Goal: Task Accomplishment & Management: Complete application form

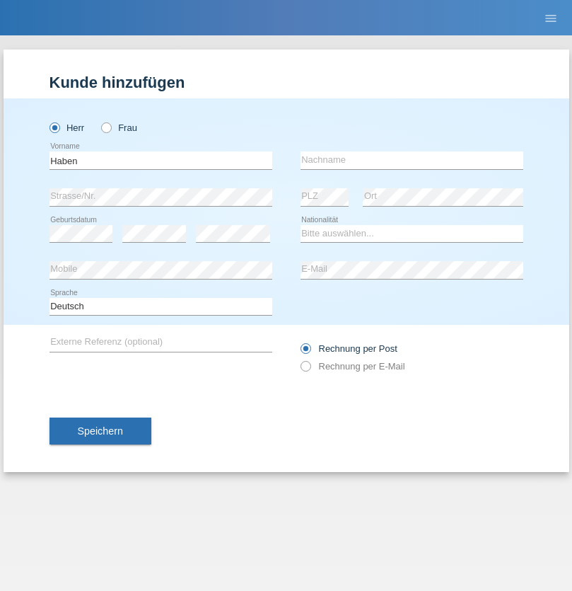
type input "Haben"
click at [412, 160] on input "text" at bounding box center [412, 160] width 223 height 18
type input "Sielay"
select select "AT"
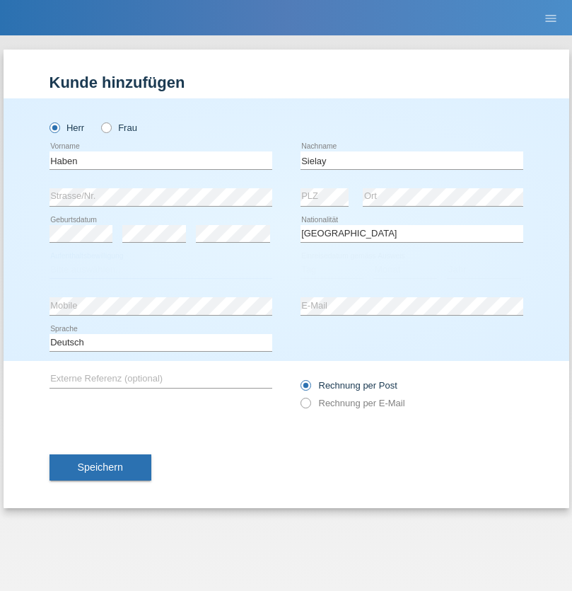
select select "C"
select select "05"
select select "08"
select select "2014"
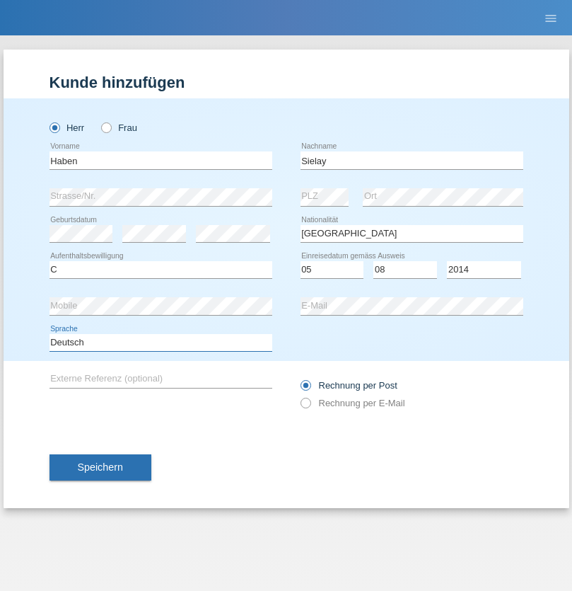
select select "en"
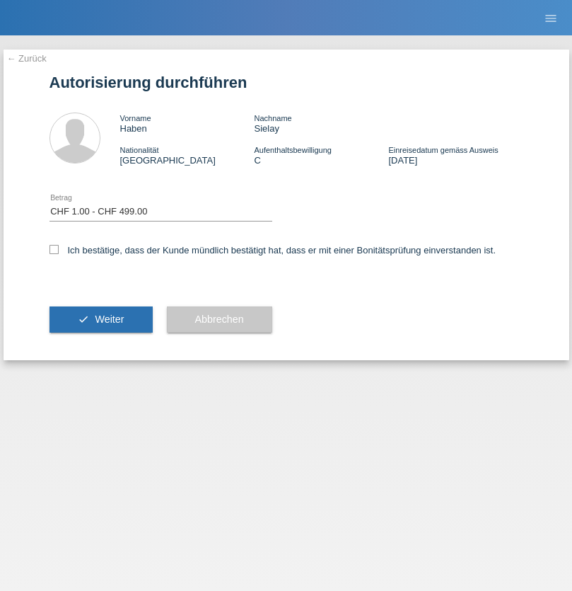
select select "1"
checkbox input "true"
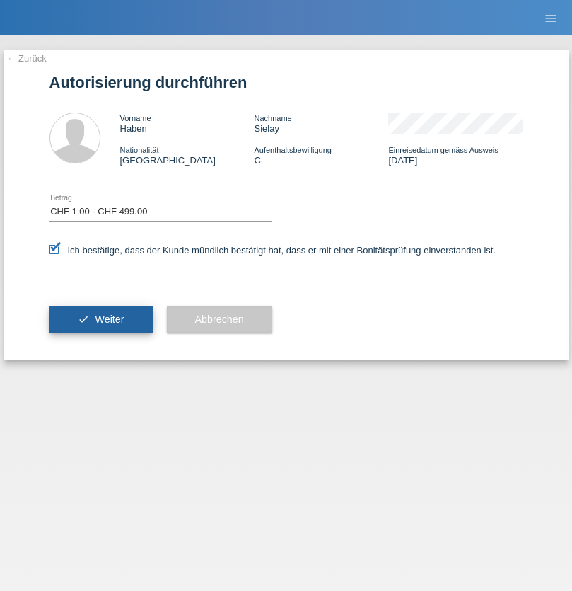
click at [100, 319] on span "Weiter" at bounding box center [109, 318] width 29 height 11
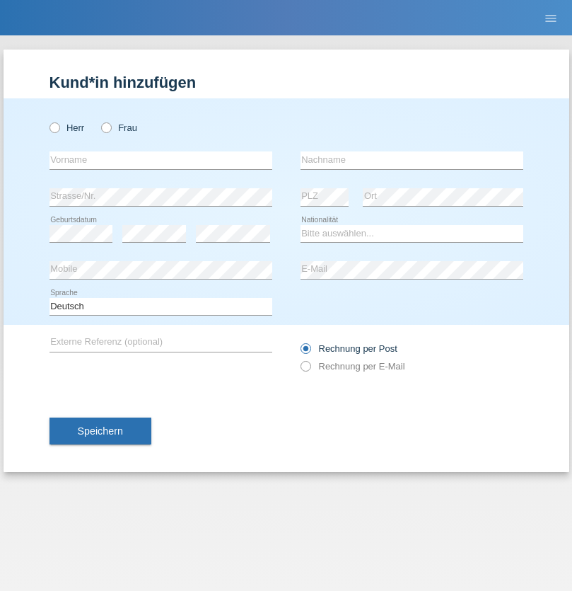
radio input "true"
click at [161, 160] on input "text" at bounding box center [161, 160] width 223 height 18
type input "Shakir"
click at [412, 160] on input "text" at bounding box center [412, 160] width 223 height 18
type input "Mokhtar Abokor"
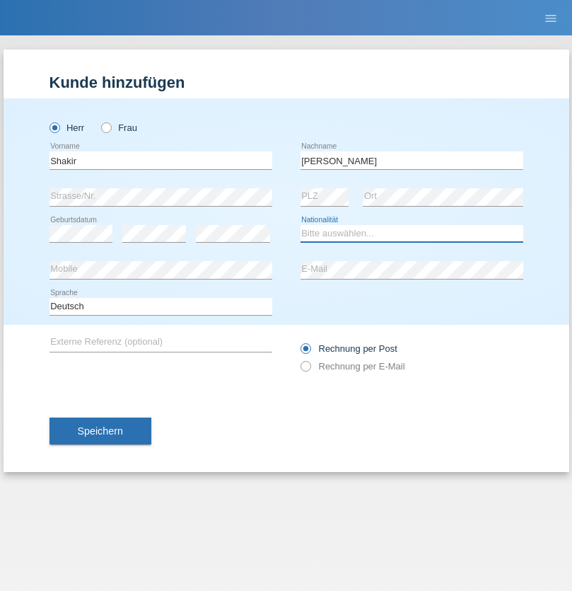
select select "SO"
select select "C"
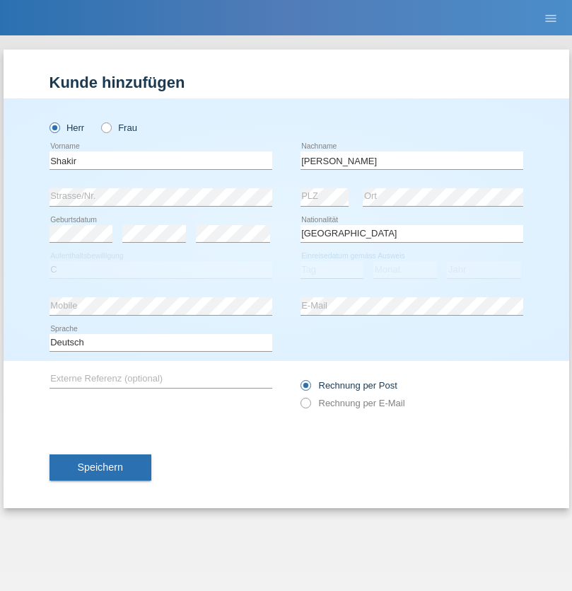
select select "27"
select select "04"
select select "2015"
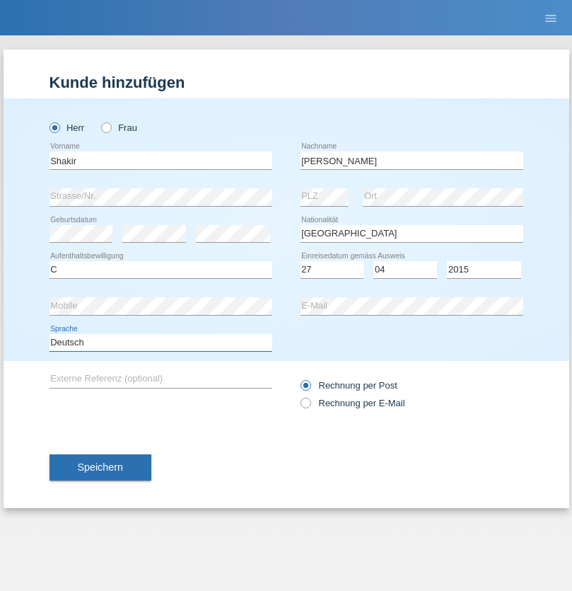
select select "en"
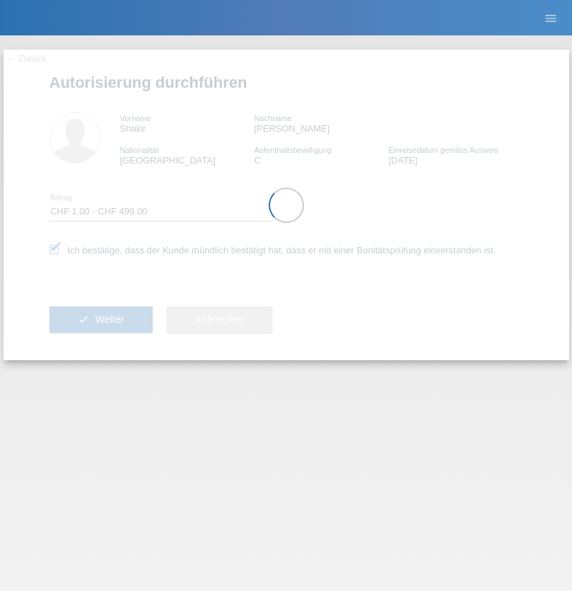
select select "1"
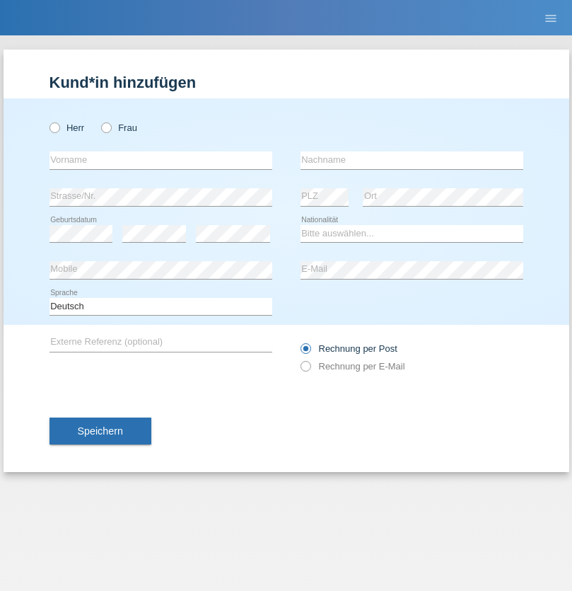
radio input "true"
click at [161, 160] on input "text" at bounding box center [161, 160] width 223 height 18
type input "Lulzim"
click at [412, 160] on input "text" at bounding box center [412, 160] width 223 height 18
type input "Berisha"
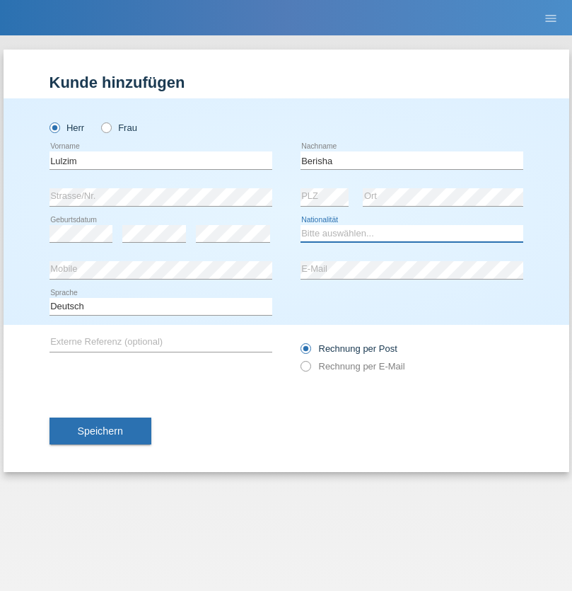
select select "XK"
select select "C"
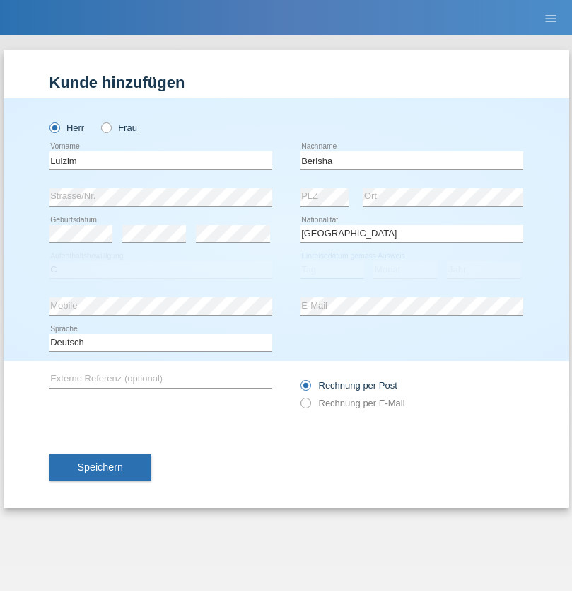
select select "17"
select select "01"
select select "1992"
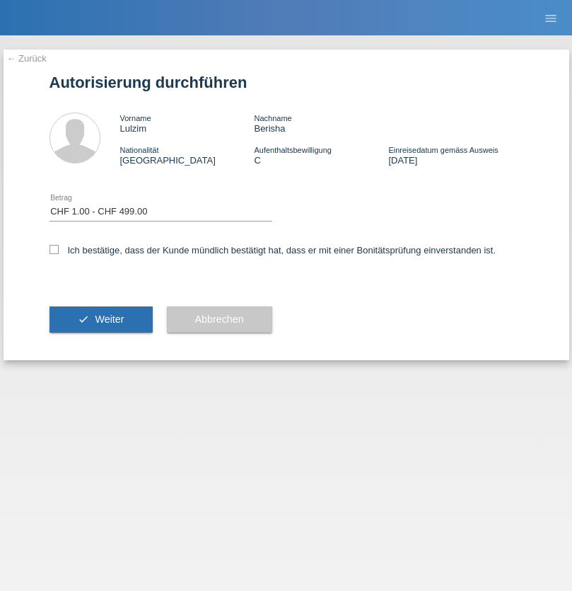
select select "1"
checkbox input "true"
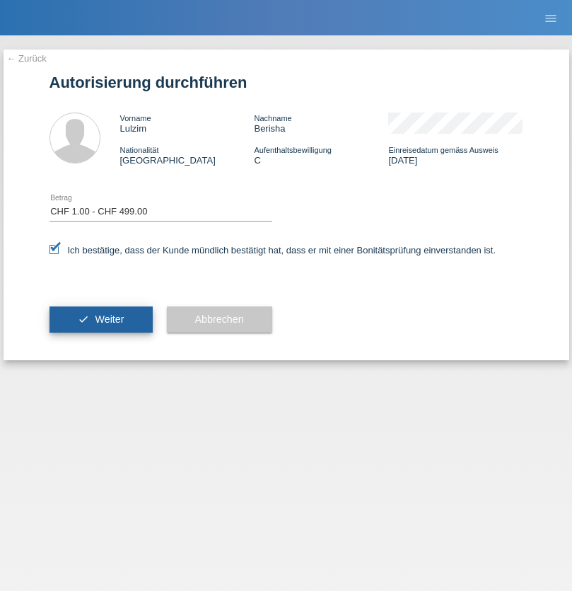
click at [100, 319] on span "Weiter" at bounding box center [109, 318] width 29 height 11
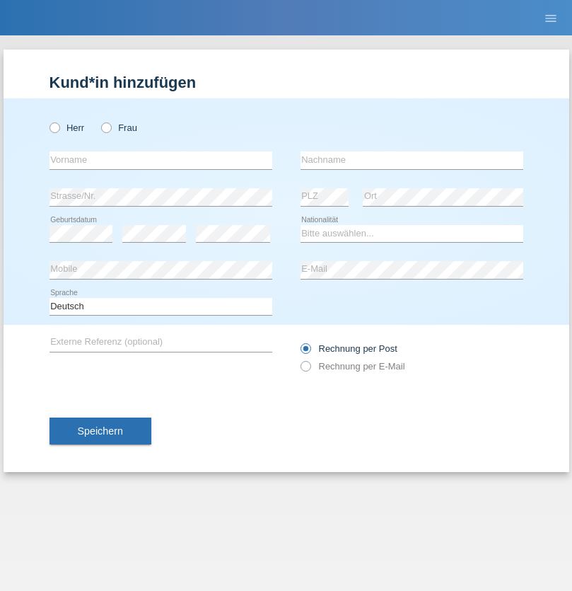
radio input "true"
click at [161, 160] on input "text" at bounding box center [161, 160] width 223 height 18
type input "Shanas"
click at [412, 160] on input "text" at bounding box center [412, 160] width 223 height 18
type input "Baranati"
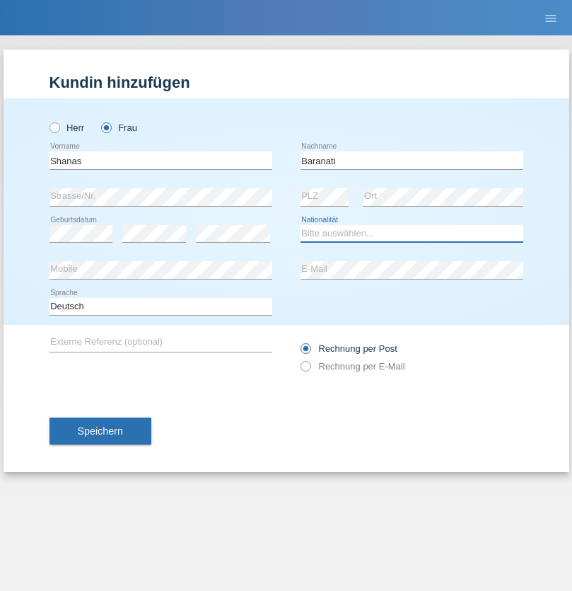
select select "CH"
